Goal: Information Seeking & Learning: Learn about a topic

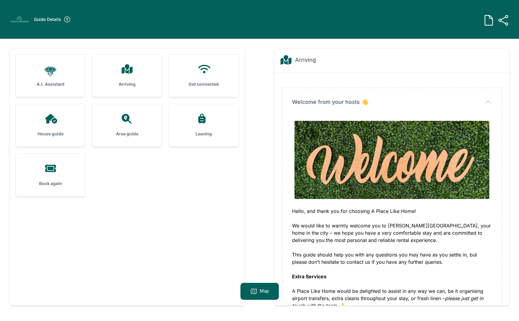
click at [129, 76] on div "Arriving" at bounding box center [126, 75] width 69 height 42
click at [127, 78] on div "Arriving" at bounding box center [126, 75] width 69 height 42
click at [127, 68] on icon at bounding box center [127, 69] width 11 height 10
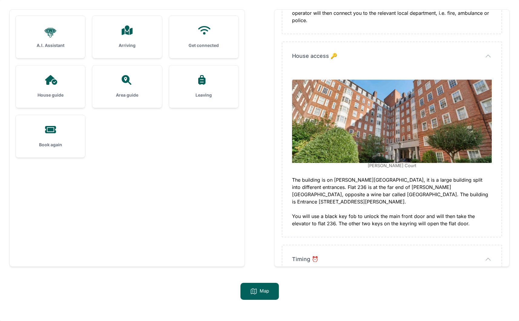
scroll to position [371, 0]
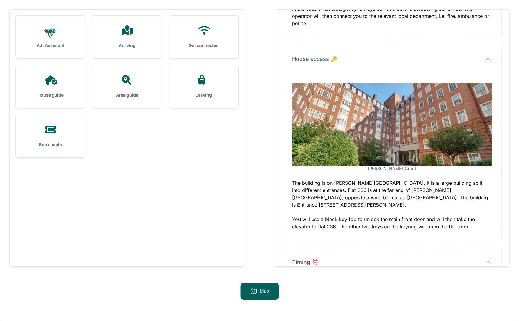
click at [199, 44] on h3 "Get connected" at bounding box center [204, 45] width 50 height 6
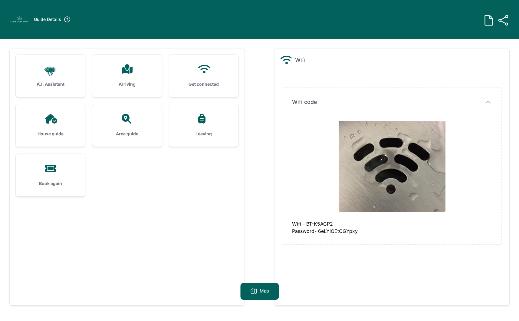
scroll to position [0, 0]
click at [51, 123] on div "House guide" at bounding box center [50, 125] width 69 height 42
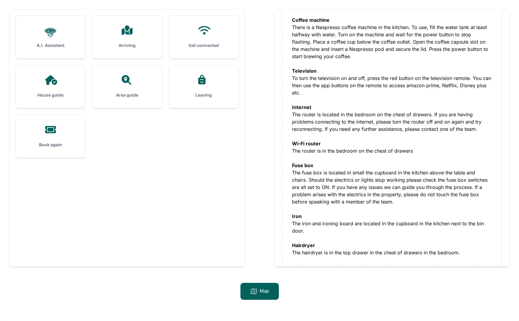
click at [133, 81] on icon at bounding box center [127, 80] width 15 height 10
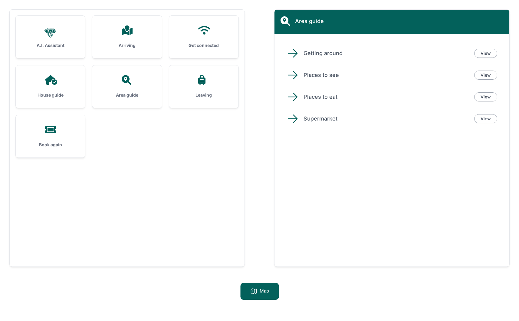
click at [306, 53] on p "Getting around" at bounding box center [386, 53] width 166 height 8
click at [484, 51] on link "View" at bounding box center [485, 53] width 23 height 9
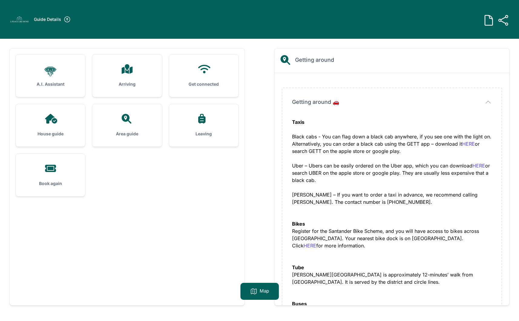
click at [200, 120] on icon at bounding box center [201, 119] width 7 height 10
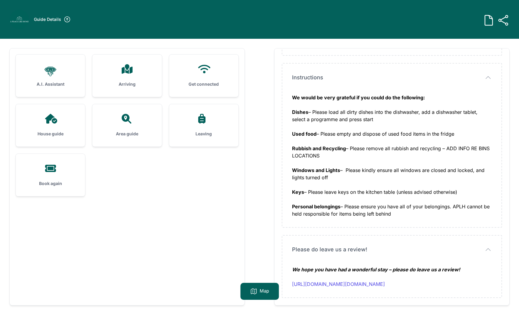
scroll to position [0, 0]
click at [130, 69] on icon at bounding box center [127, 69] width 11 height 10
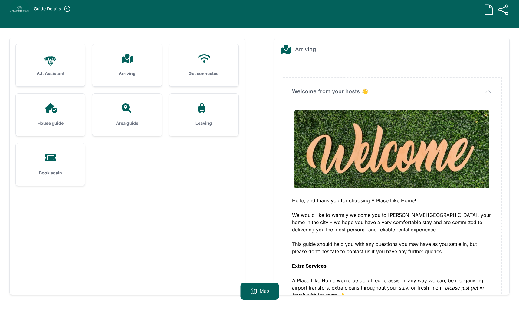
scroll to position [0, 0]
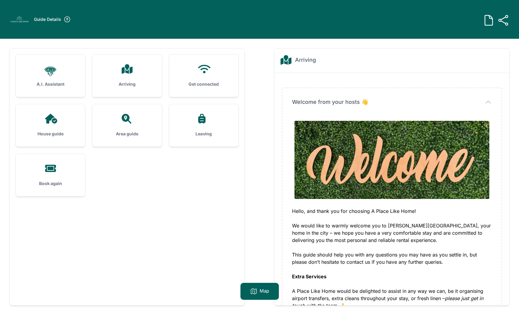
click at [66, 18] on icon at bounding box center [67, 19] width 7 height 7
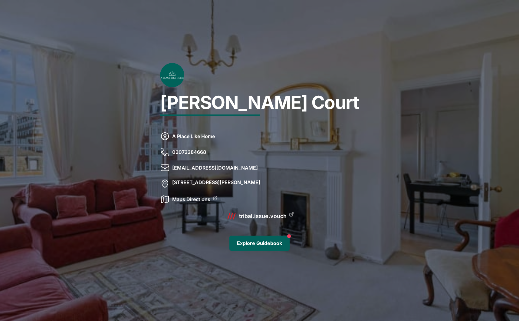
click at [274, 216] on link "tribal.issue.vouch" at bounding box center [262, 216] width 47 height 8
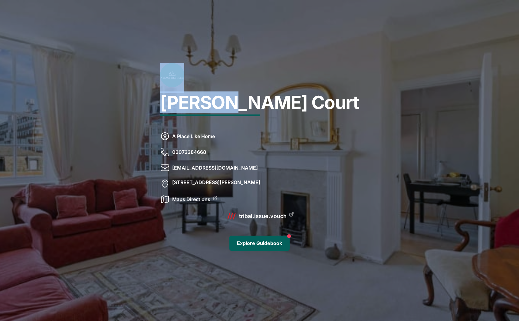
drag, startPoint x: 270, startPoint y: 103, endPoint x: 433, endPoint y: 112, distance: 163.2
click at [449, 112] on div "[PERSON_NAME] Court A Place Like Home 02072284668 [EMAIL_ADDRESS][DOMAIN_NAME] …" at bounding box center [259, 160] width 519 height 321
drag, startPoint x: 170, startPoint y: 96, endPoint x: 209, endPoint y: 99, distance: 39.7
click at [209, 99] on div "[PERSON_NAME] Court A Place Like Home 02072284668 [EMAIL_ADDRESS][DOMAIN_NAME] …" at bounding box center [259, 160] width 519 height 321
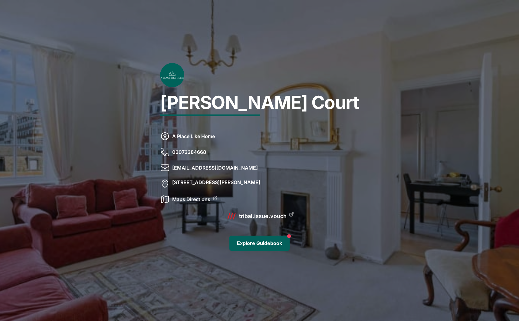
click at [151, 93] on div at bounding box center [259, 160] width 519 height 321
drag, startPoint x: 106, startPoint y: 87, endPoint x: 129, endPoint y: 91, distance: 23.2
click at [129, 91] on div at bounding box center [259, 160] width 519 height 321
click at [168, 136] on icon at bounding box center [164, 135] width 7 height 7
click at [206, 154] on p "02072284668" at bounding box center [189, 155] width 34 height 16
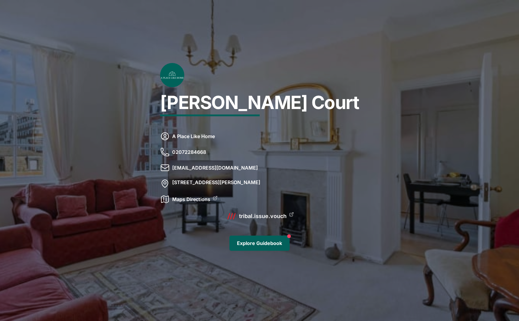
click at [284, 214] on link "tribal.issue.vouch" at bounding box center [262, 216] width 47 height 8
